Goal: Navigation & Orientation: Find specific page/section

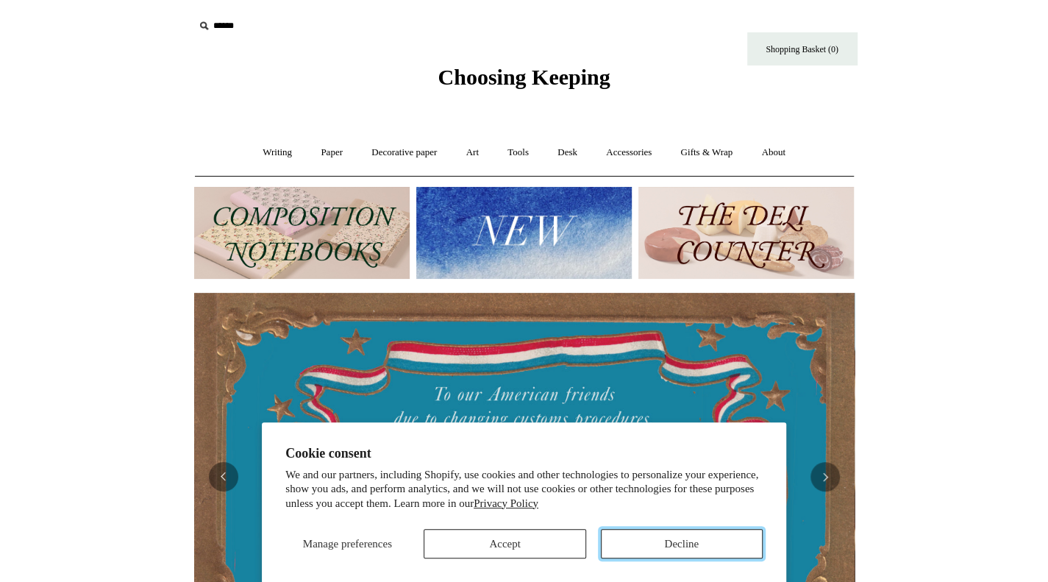
click at [647, 544] on button "Decline" at bounding box center [682, 543] width 162 height 29
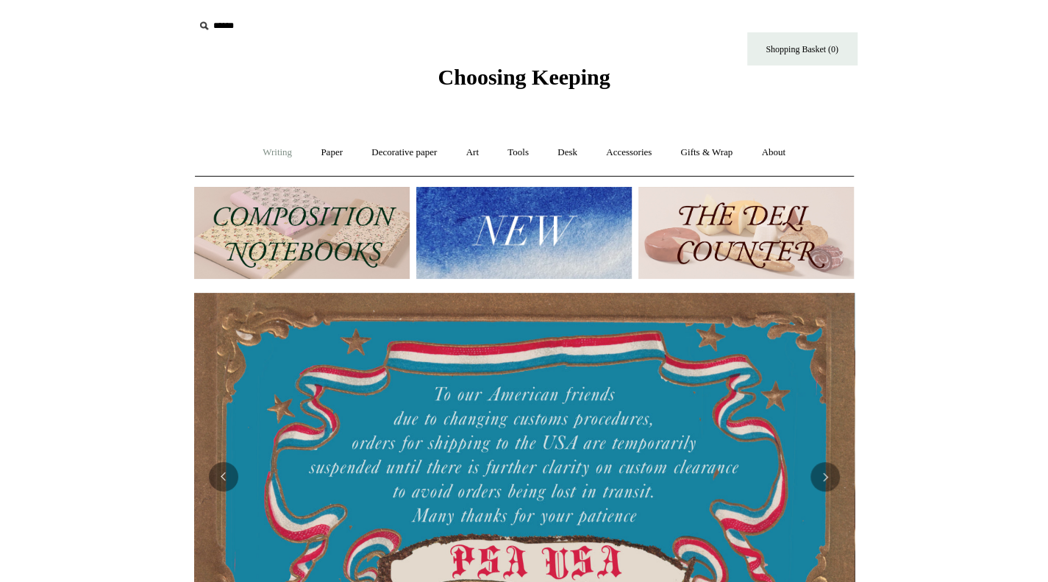
click at [274, 148] on link "Writing +" at bounding box center [277, 152] width 56 height 39
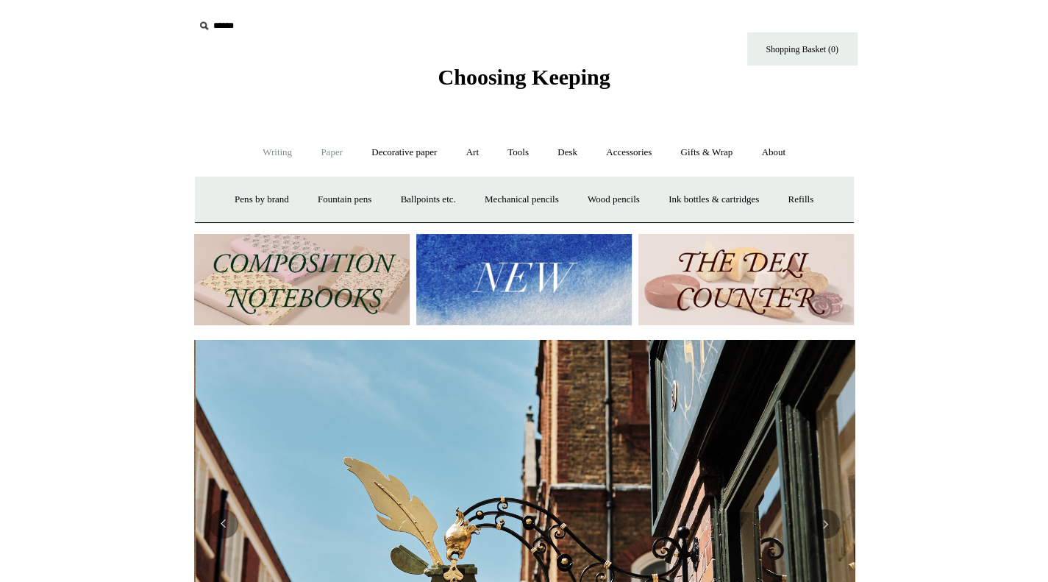
click at [333, 152] on link "Paper +" at bounding box center [332, 152] width 49 height 39
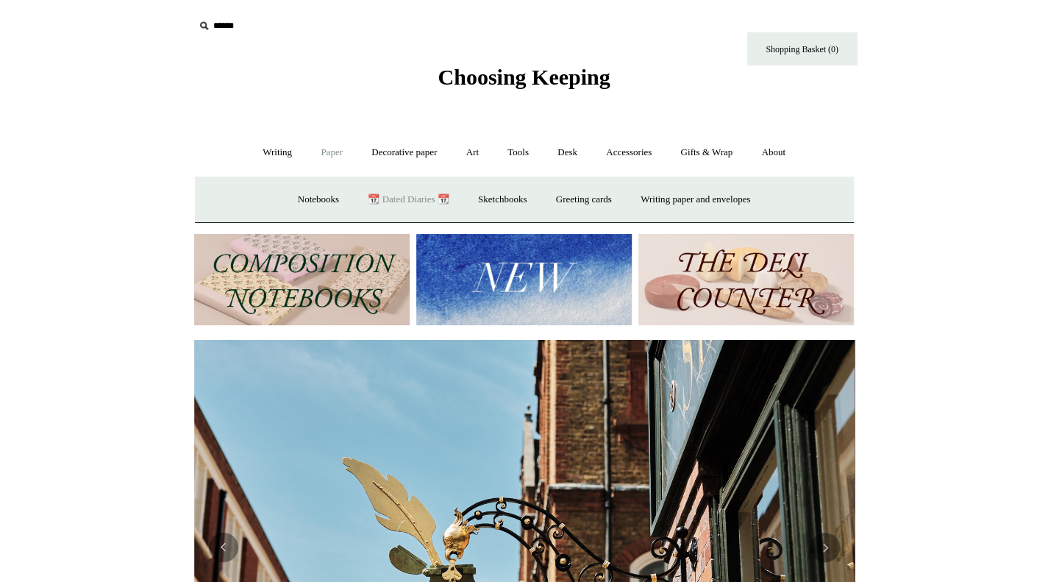
click at [396, 204] on link "📆 Dated Diaries 📆" at bounding box center [408, 199] width 107 height 39
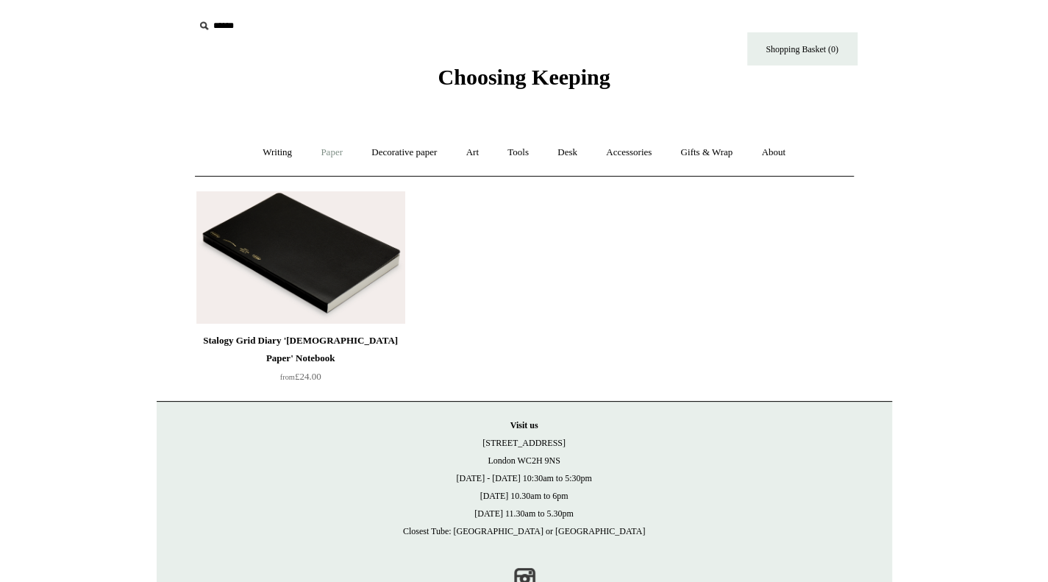
click at [333, 151] on link "Paper +" at bounding box center [332, 152] width 49 height 39
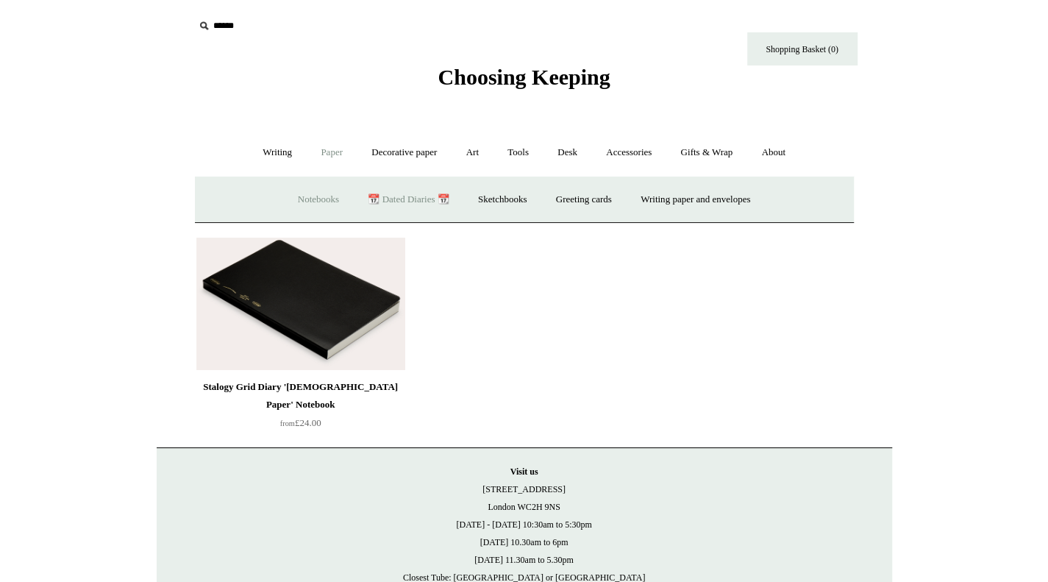
click at [306, 197] on link "Notebooks +" at bounding box center [319, 199] width 68 height 39
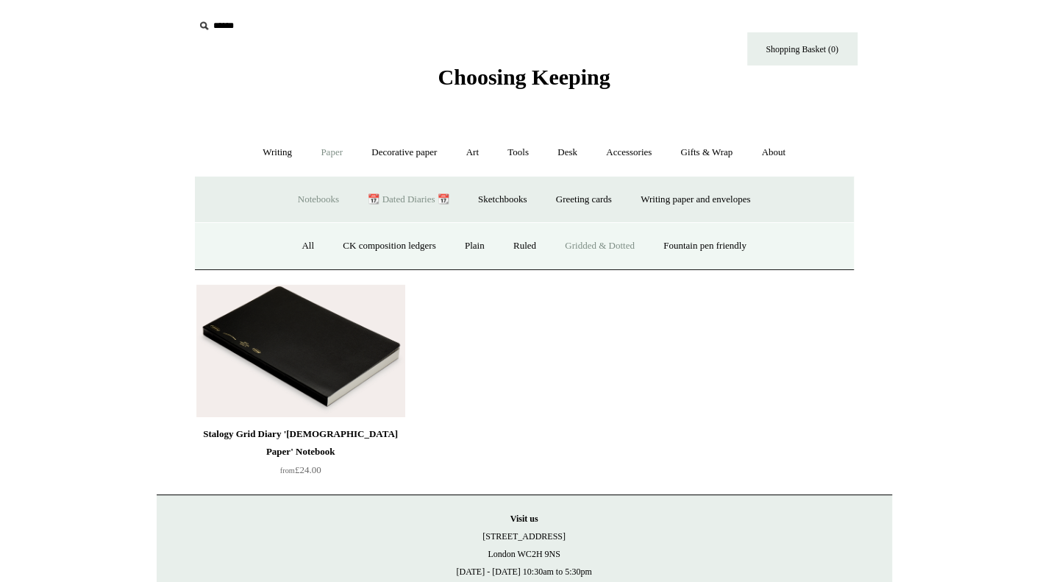
click at [644, 239] on link "Gridded & Dotted" at bounding box center [600, 246] width 96 height 39
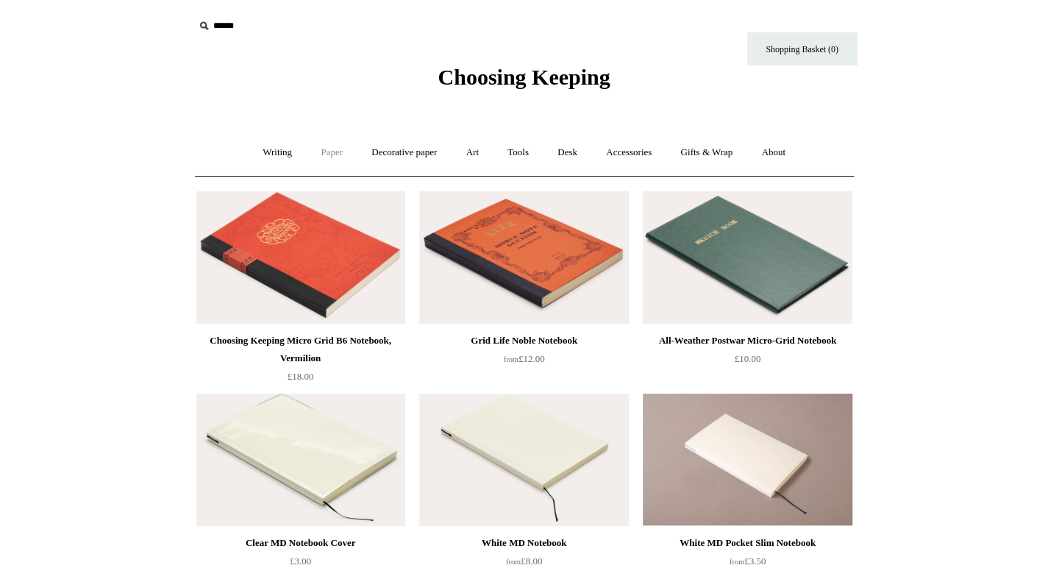
click at [329, 151] on link "Paper +" at bounding box center [332, 152] width 49 height 39
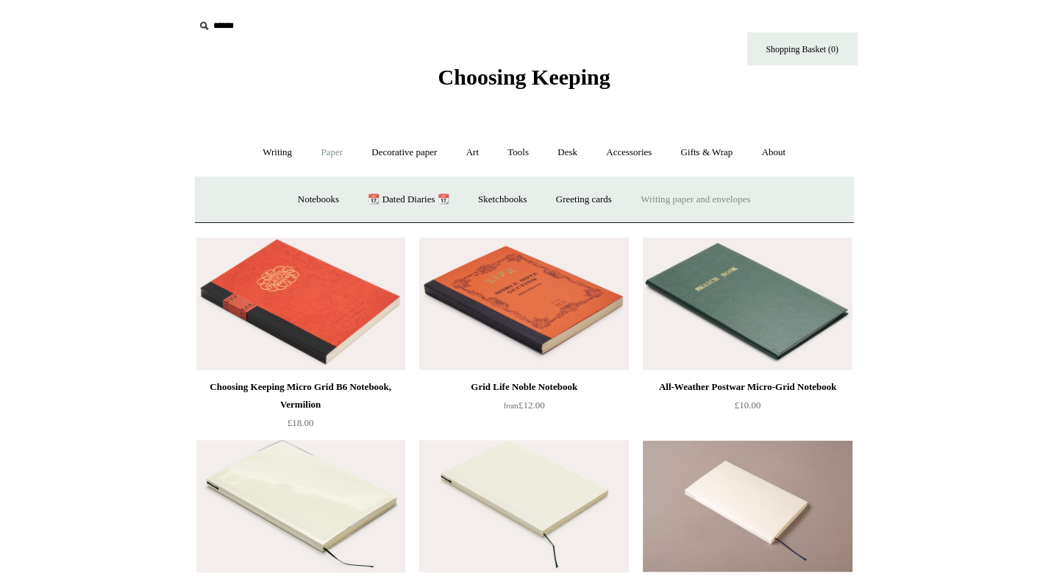
click at [653, 198] on link "Writing paper and envelopes +" at bounding box center [696, 199] width 136 height 39
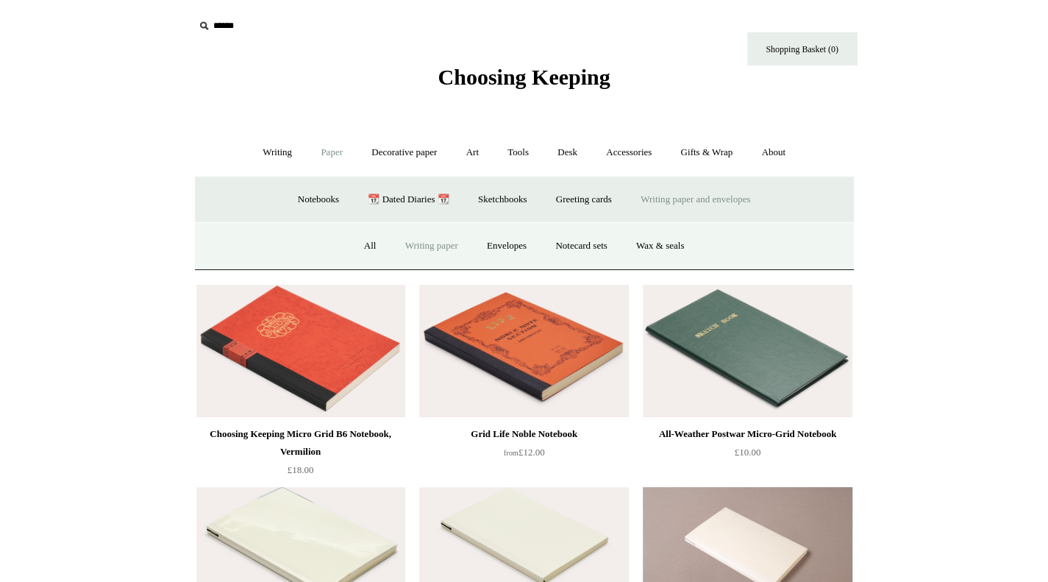
click at [412, 242] on link "Writing paper" at bounding box center [431, 246] width 79 height 39
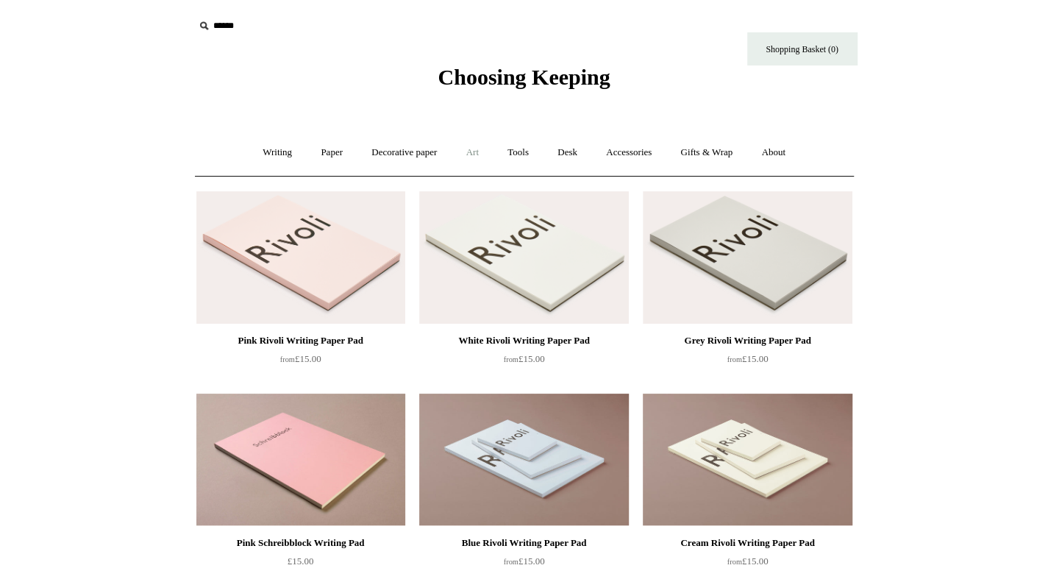
click at [469, 155] on link "Art +" at bounding box center [472, 152] width 39 height 39
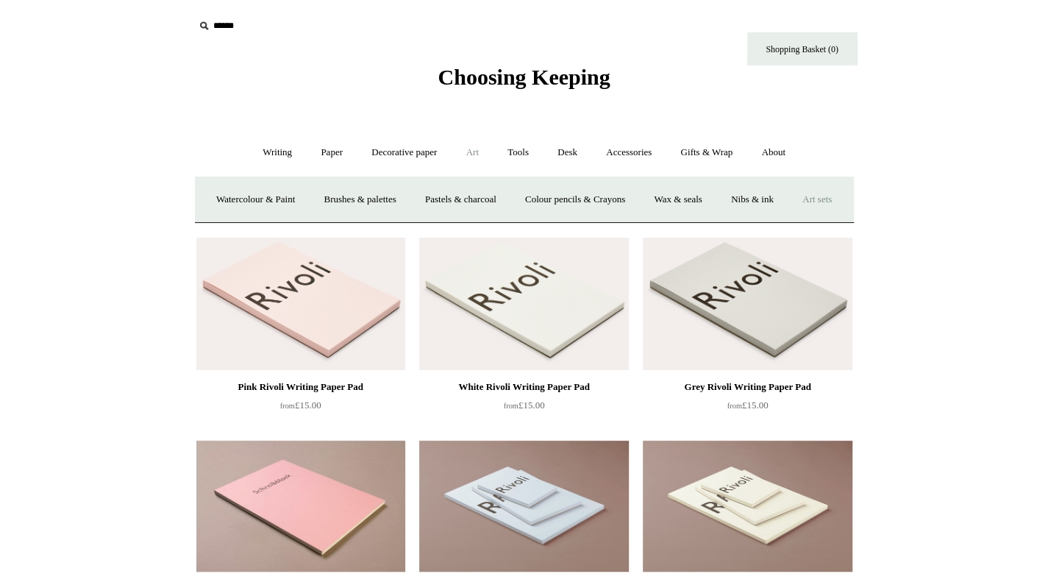
click at [789, 219] on link "Art sets" at bounding box center [817, 199] width 56 height 39
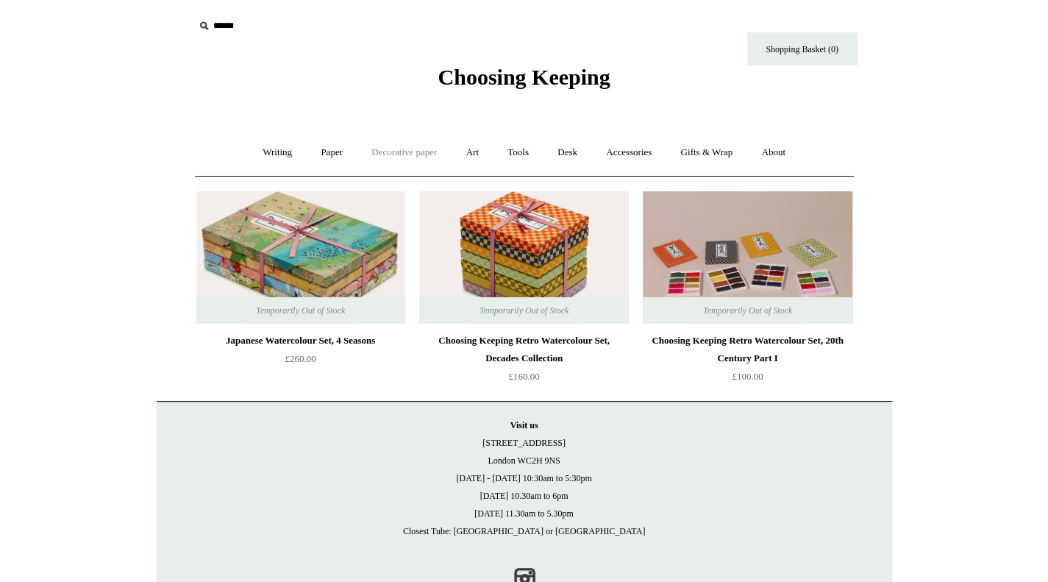
click at [408, 154] on link "Decorative paper +" at bounding box center [404, 152] width 92 height 39
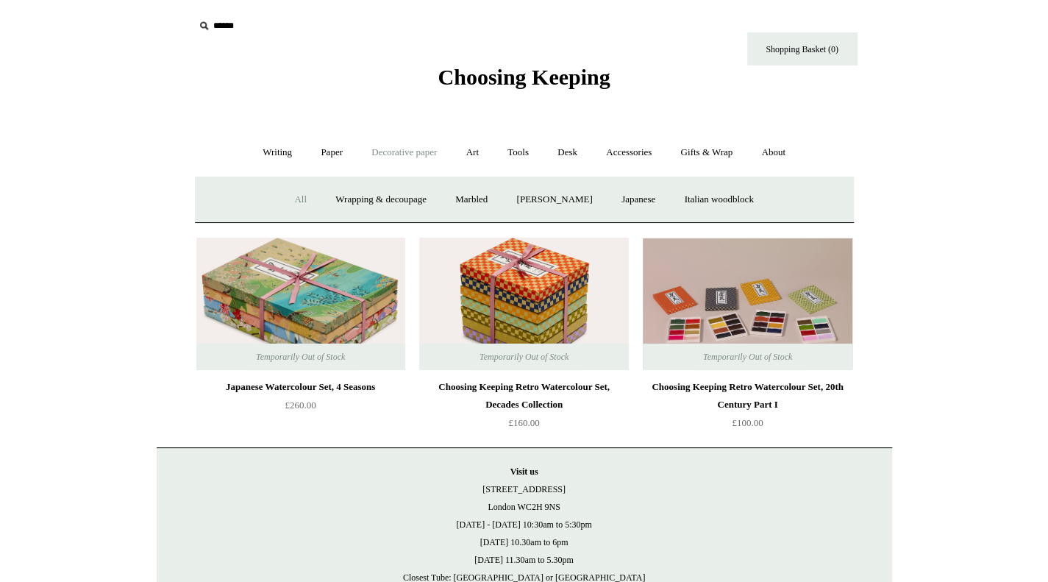
click at [287, 198] on link "All" at bounding box center [300, 199] width 39 height 39
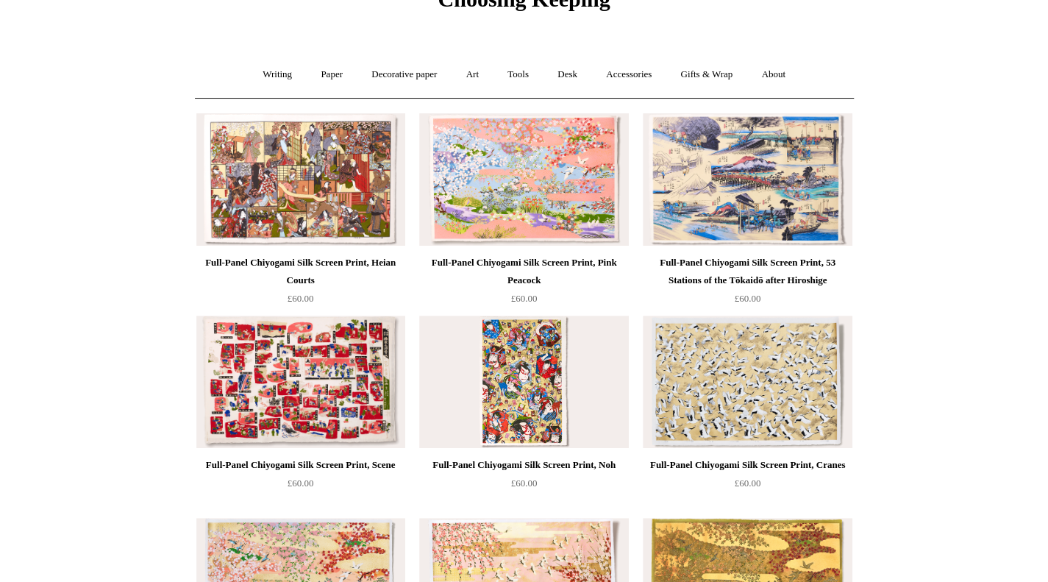
scroll to position [80, 0]
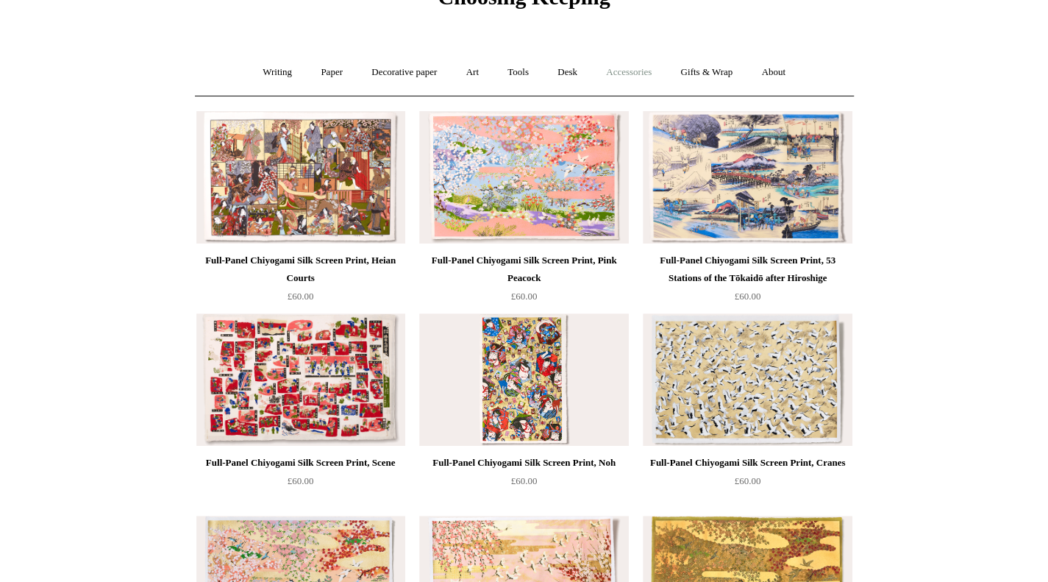
click at [640, 67] on link "Accessories +" at bounding box center [629, 72] width 72 height 39
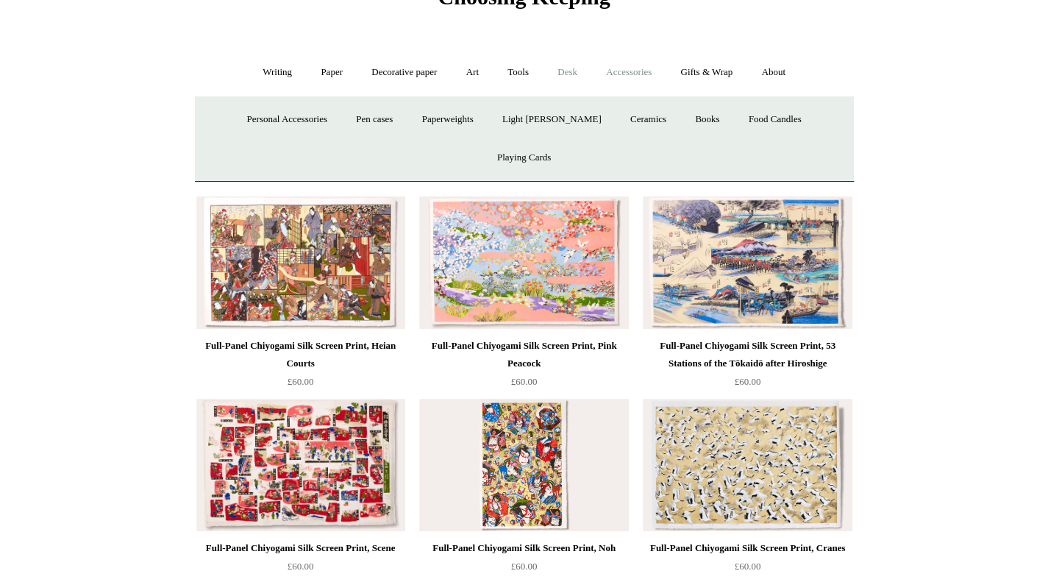
click at [578, 76] on link "Desk +" at bounding box center [567, 72] width 46 height 39
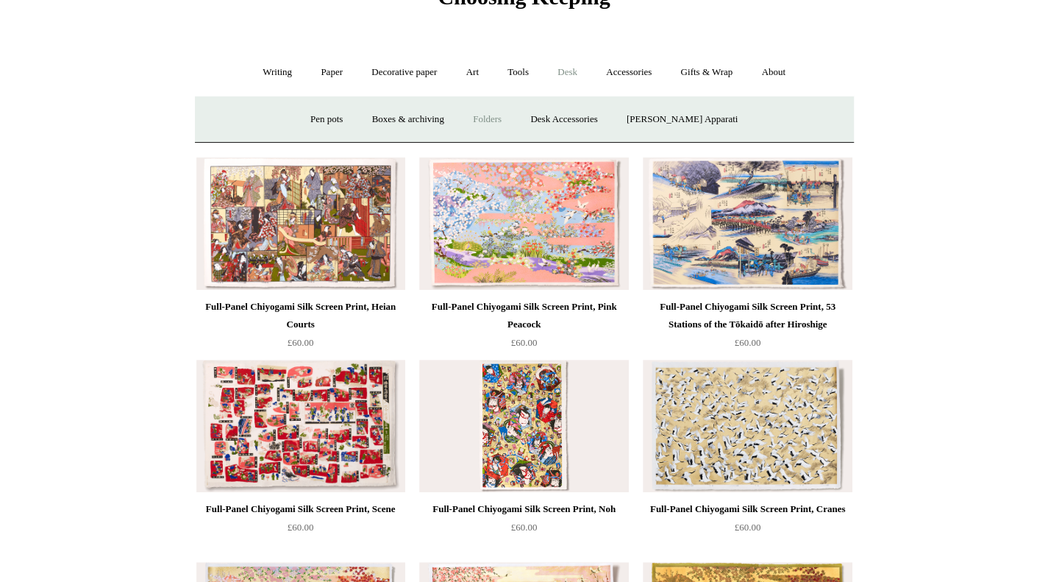
click at [515, 117] on link "Folders" at bounding box center [487, 119] width 55 height 39
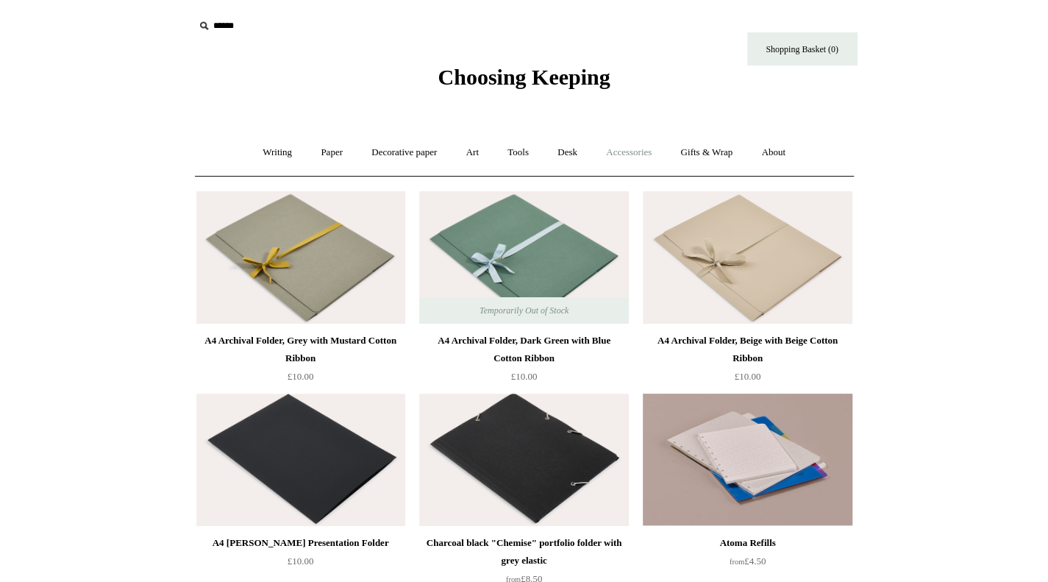
click at [633, 149] on link "Accessories +" at bounding box center [629, 152] width 72 height 39
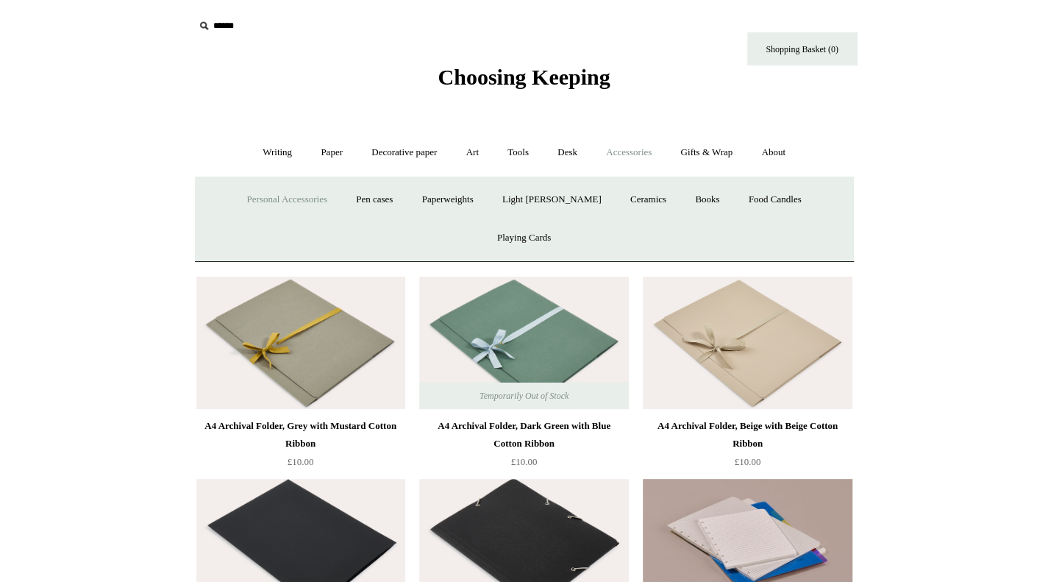
click at [300, 201] on link "Personal Accessories +" at bounding box center [286, 199] width 107 height 39
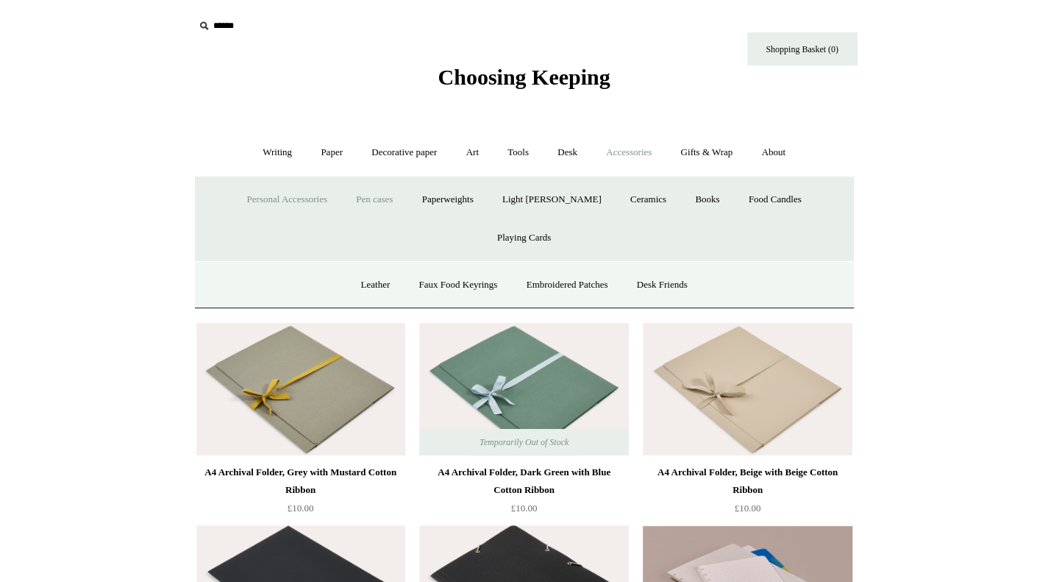
click at [350, 199] on link "Pen cases" at bounding box center [374, 199] width 63 height 39
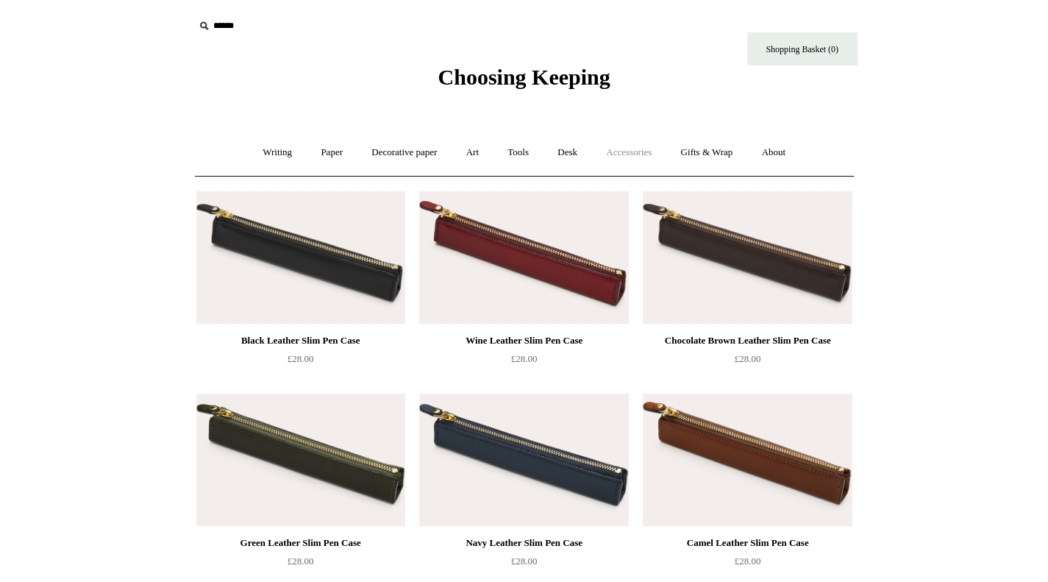
click at [650, 154] on link "Accessories +" at bounding box center [629, 152] width 72 height 39
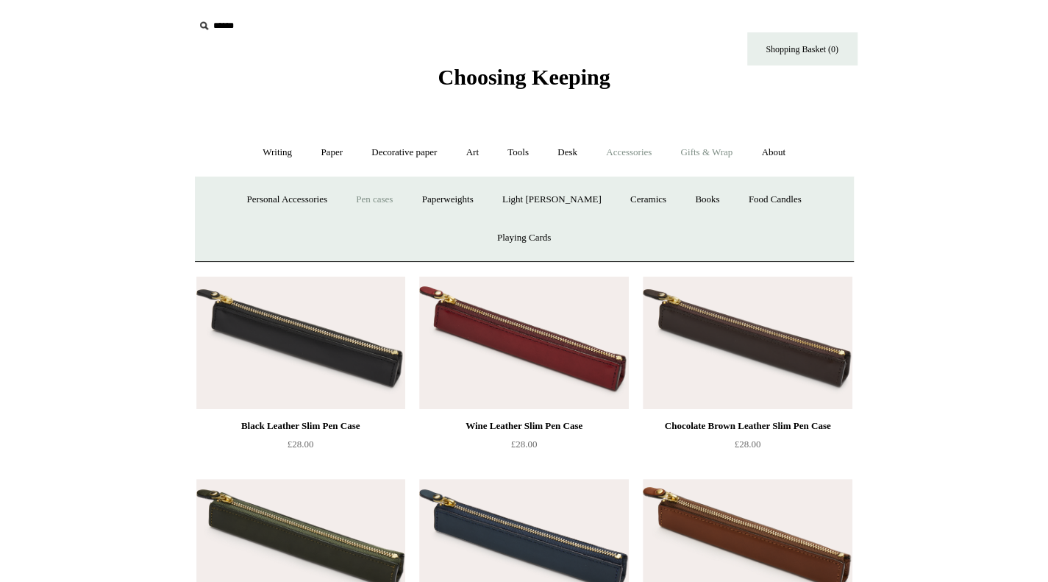
click at [732, 163] on link "Gifts & Wrap +" at bounding box center [706, 152] width 79 height 39
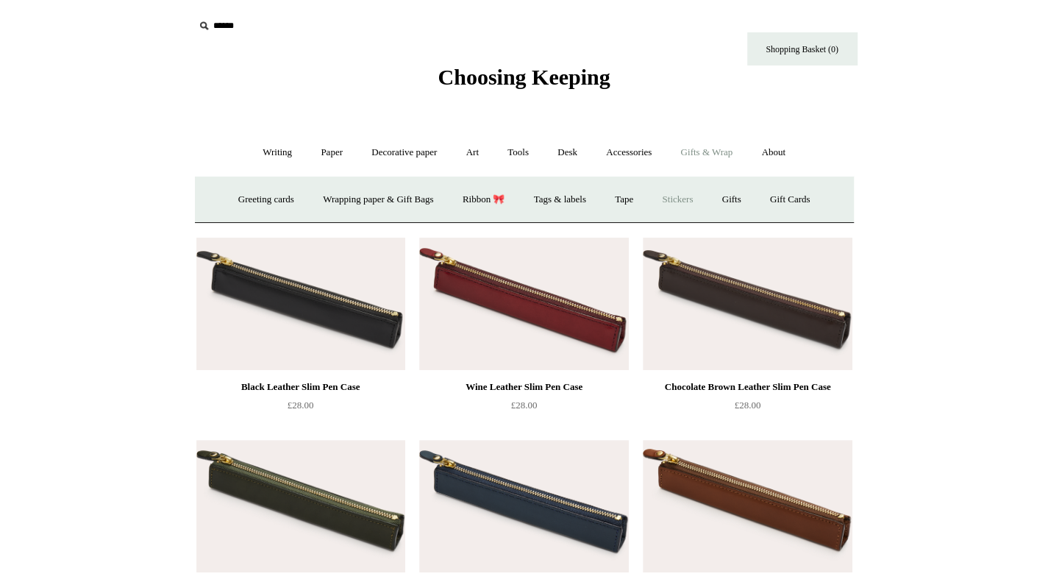
click at [682, 198] on link "Stickers" at bounding box center [677, 199] width 57 height 39
